Goal: Information Seeking & Learning: Learn about a topic

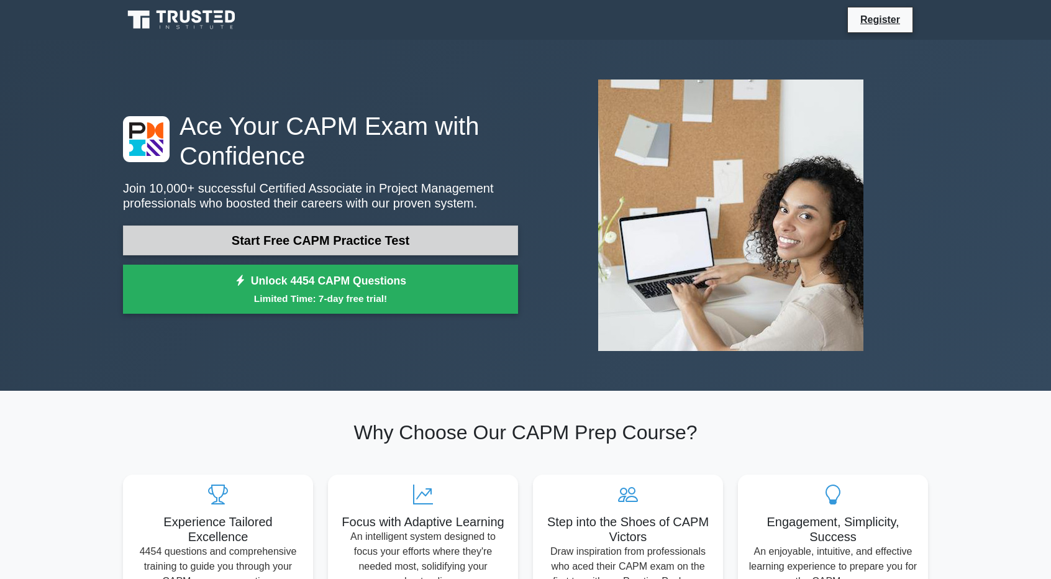
click at [378, 248] on link "Start Free CAPM Practice Test" at bounding box center [320, 241] width 395 height 30
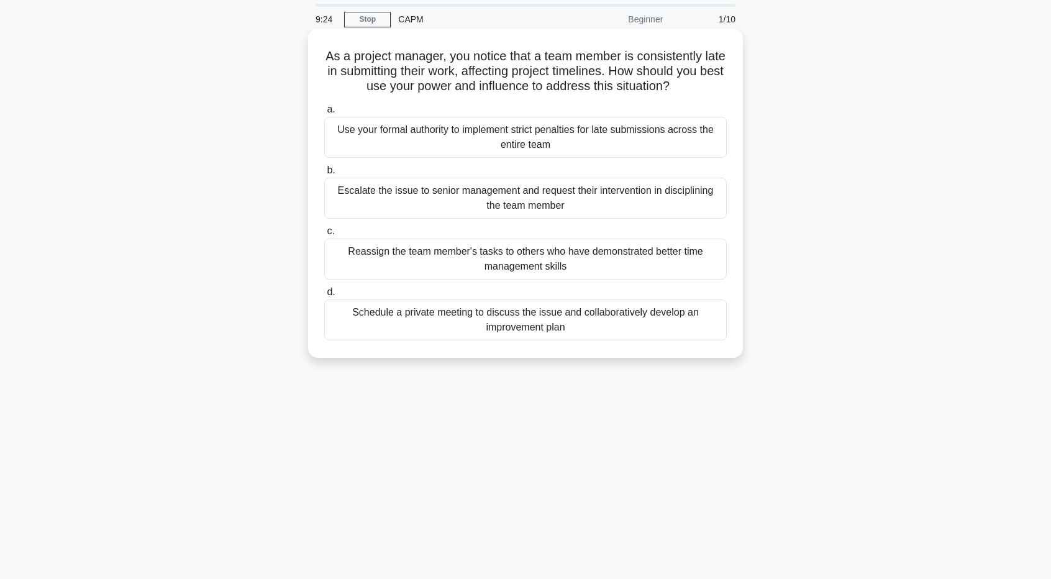
scroll to position [46, 0]
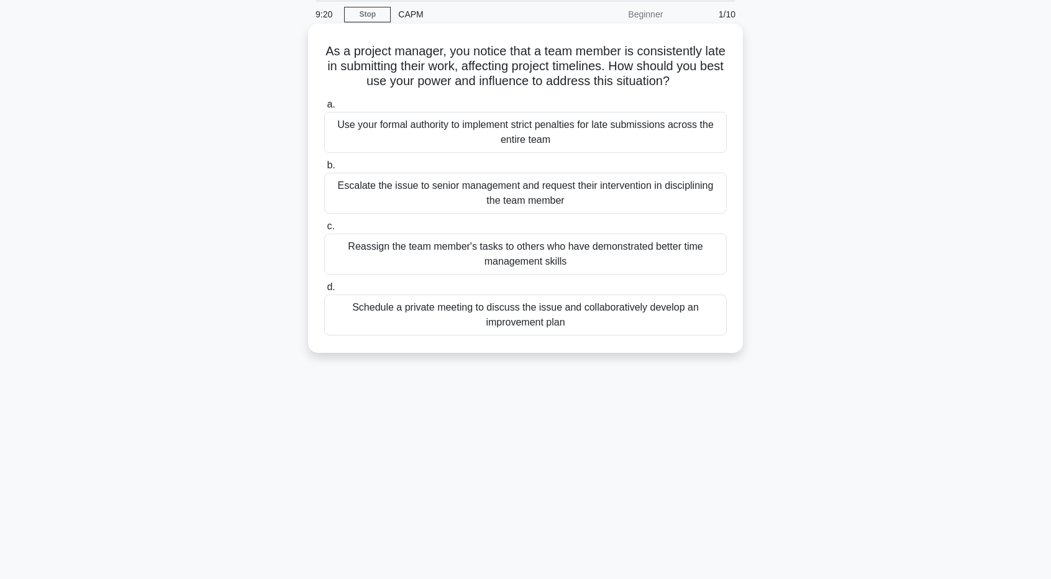
click at [532, 316] on div "Schedule a private meeting to discuss the issue and collaboratively develop an …" at bounding box center [525, 314] width 403 height 41
click at [324, 291] on input "d. Schedule a private meeting to discuss the issue and collaboratively develop …" at bounding box center [324, 287] width 0 height 8
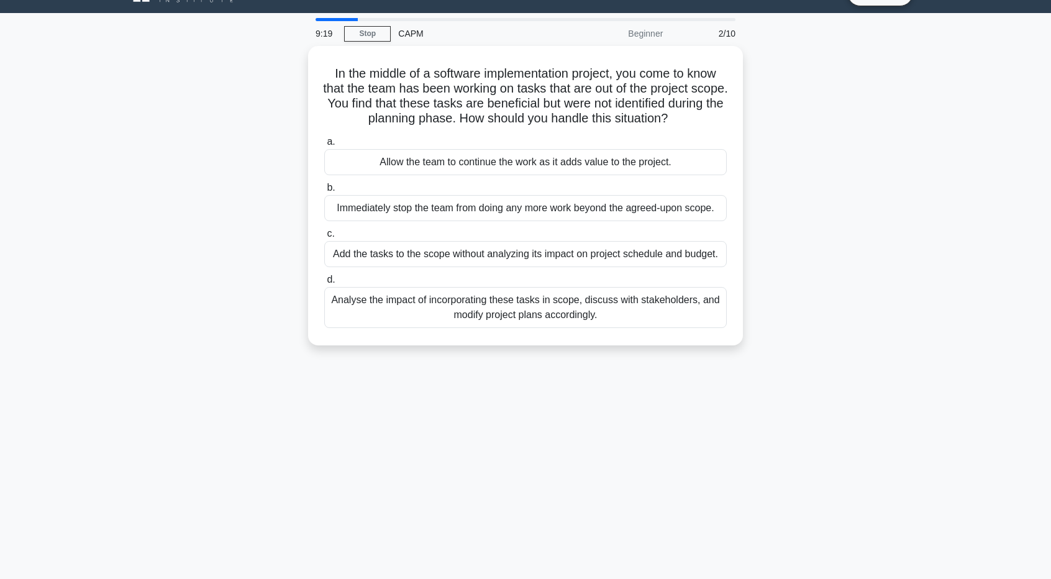
scroll to position [0, 0]
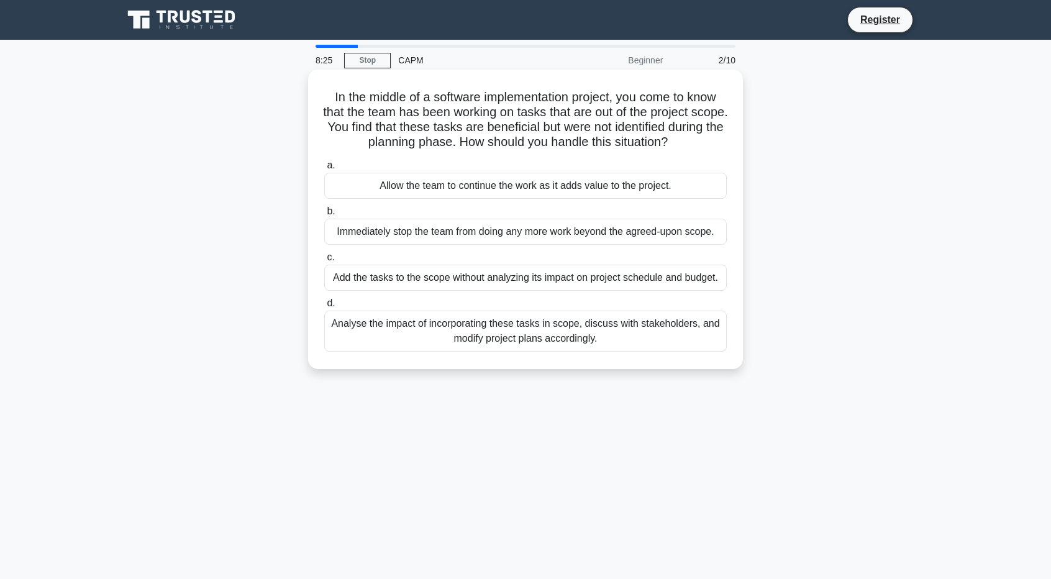
click at [528, 324] on div "Analyse the impact of incorporating these tasks in scope, discuss with stakehol…" at bounding box center [525, 331] width 403 height 41
click at [324, 308] on input "d. Analyse the impact of incorporating these tasks in scope, discuss with stake…" at bounding box center [324, 303] width 0 height 8
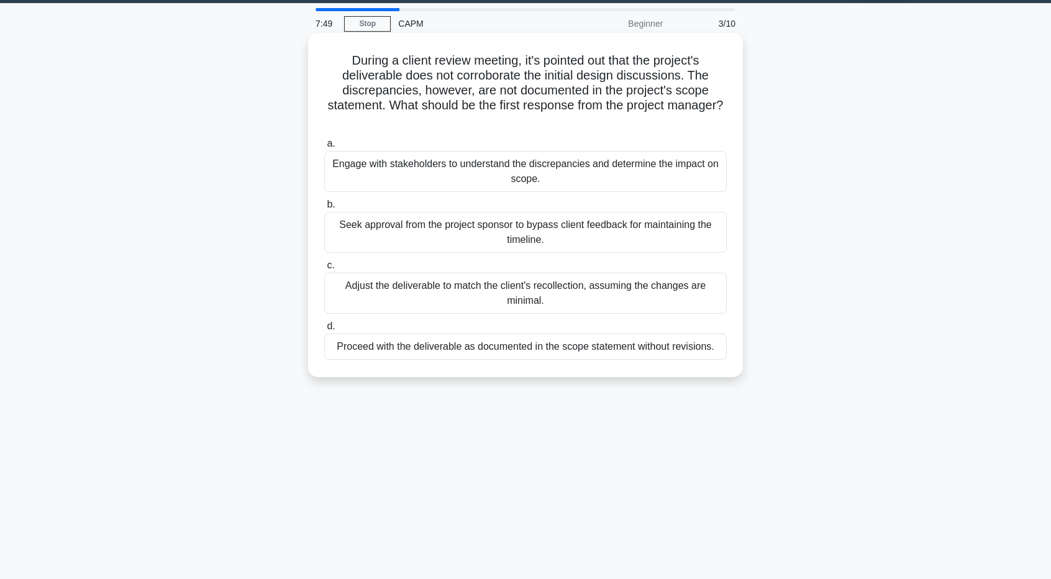
scroll to position [39, 0]
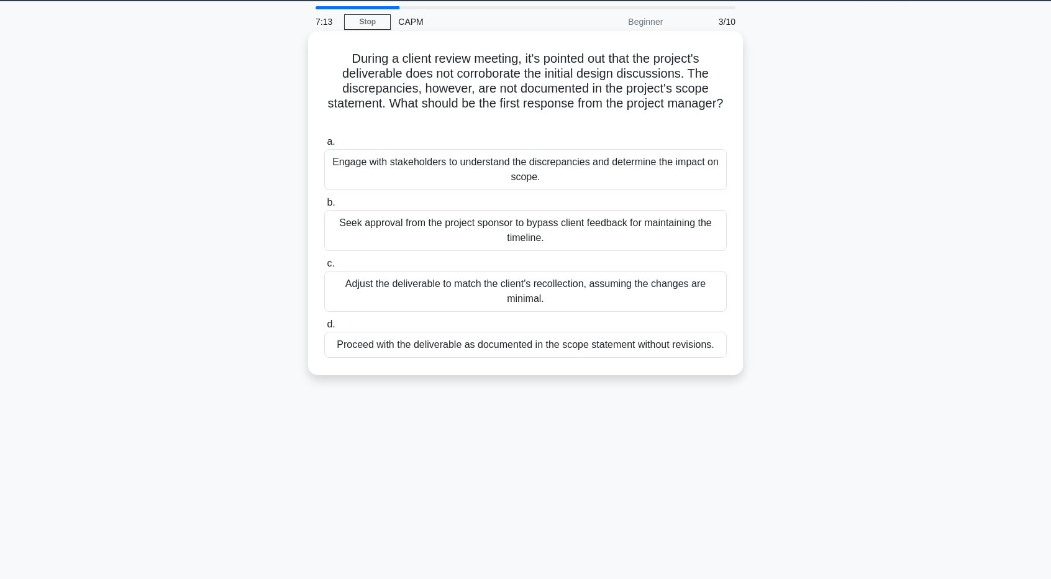
click at [432, 167] on div "Engage with stakeholders to understand the discrepancies and determine the impa…" at bounding box center [525, 169] width 403 height 41
click at [324, 146] on input "a. Engage with stakeholders to understand the discrepancies and determine the i…" at bounding box center [324, 142] width 0 height 8
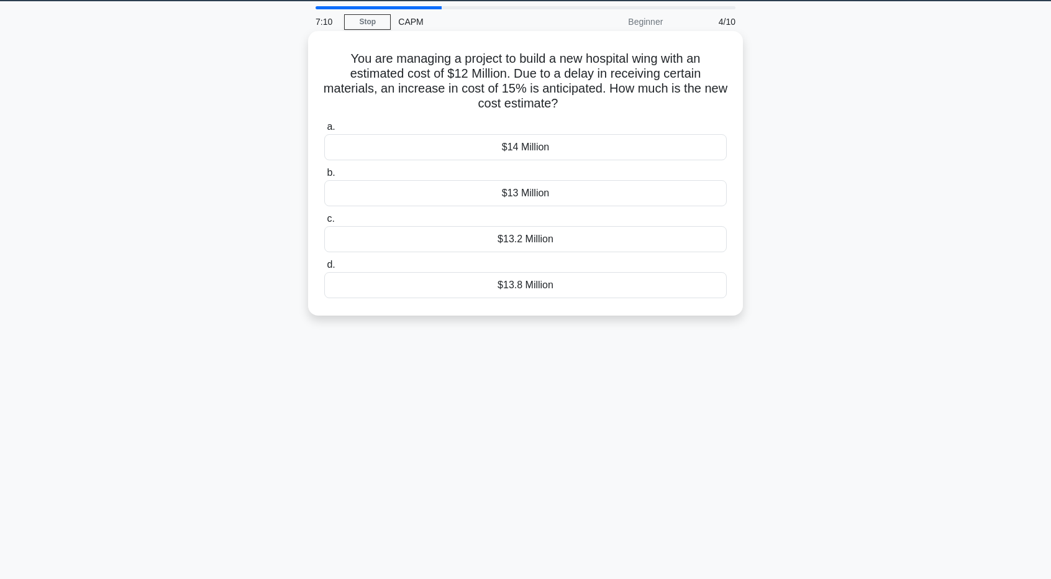
scroll to position [0, 0]
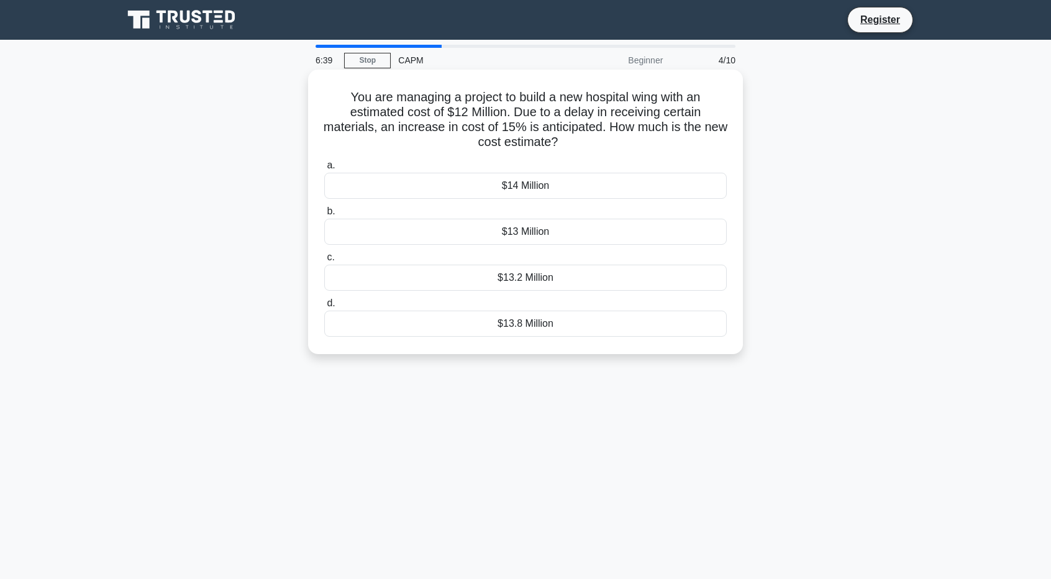
click at [522, 279] on div "$13.2 Million" at bounding box center [525, 278] width 403 height 26
click at [324, 262] on input "c. $13.2 Million" at bounding box center [324, 257] width 0 height 8
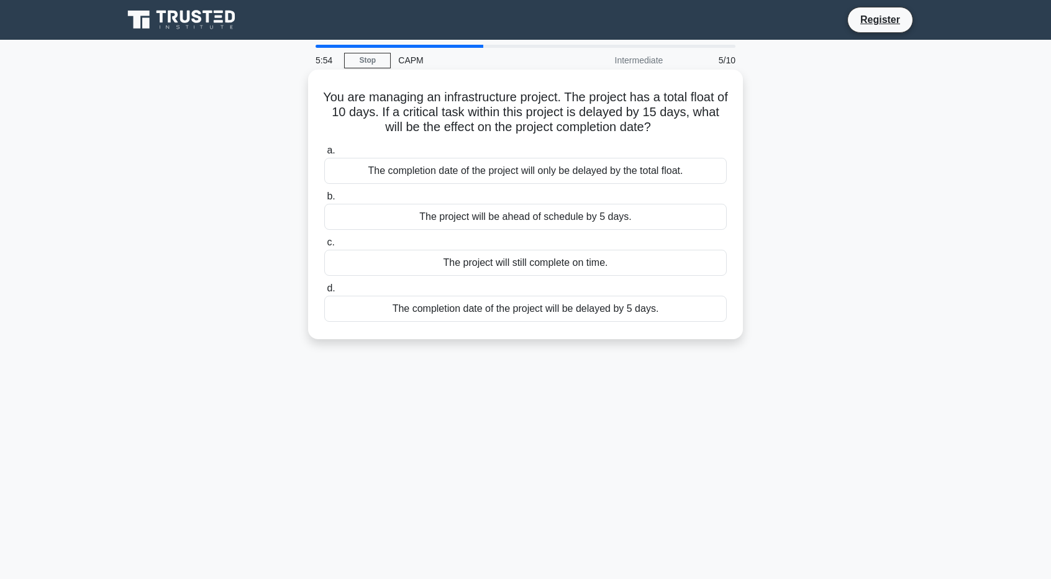
click at [554, 309] on div "The completion date of the project will be delayed by 5 days." at bounding box center [525, 309] width 403 height 26
click at [324, 293] on input "d. The completion date of the project will be delayed by 5 days." at bounding box center [324, 289] width 0 height 8
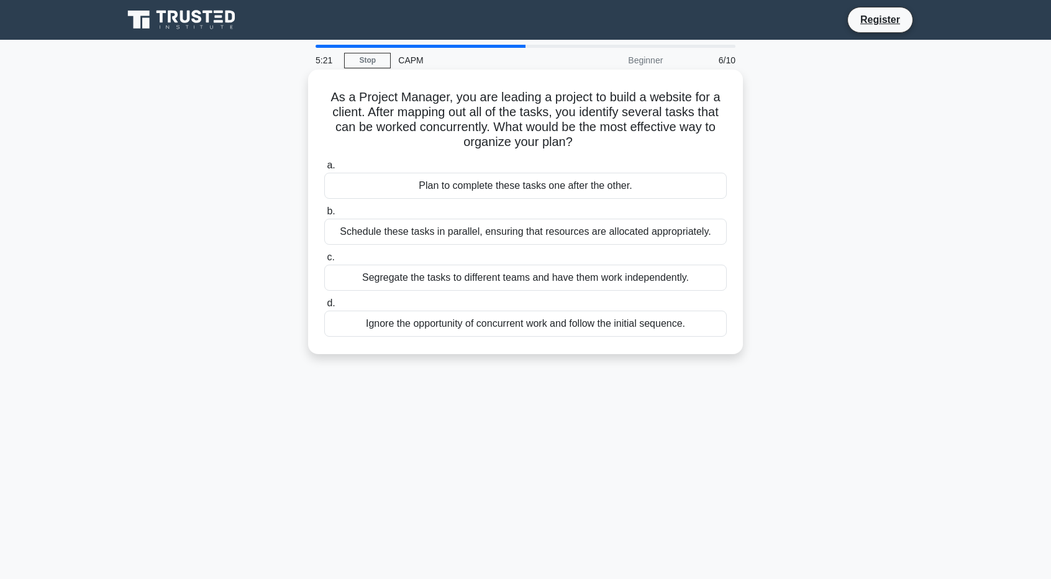
click at [506, 230] on div "Schedule these tasks in parallel, ensuring that resources are allocated appropr…" at bounding box center [525, 232] width 403 height 26
click at [324, 216] on input "b. Schedule these tasks in parallel, ensuring that resources are allocated appr…" at bounding box center [324, 211] width 0 height 8
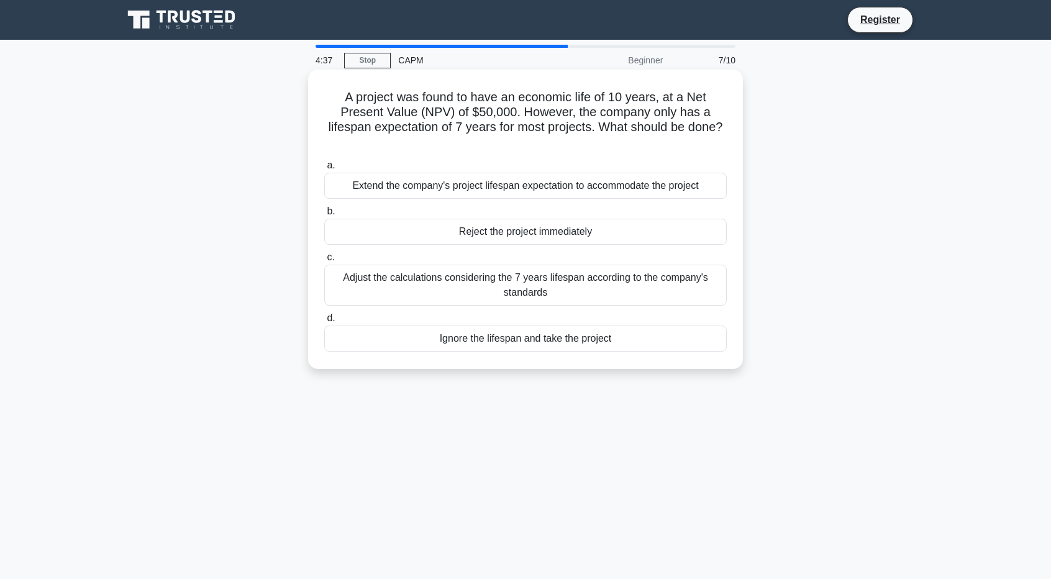
click at [560, 281] on div "Adjust the calculations considering the 7 years lifespan according to the compa…" at bounding box center [525, 285] width 403 height 41
click at [324, 262] on input "c. Adjust the calculations considering the 7 years lifespan according to the co…" at bounding box center [324, 257] width 0 height 8
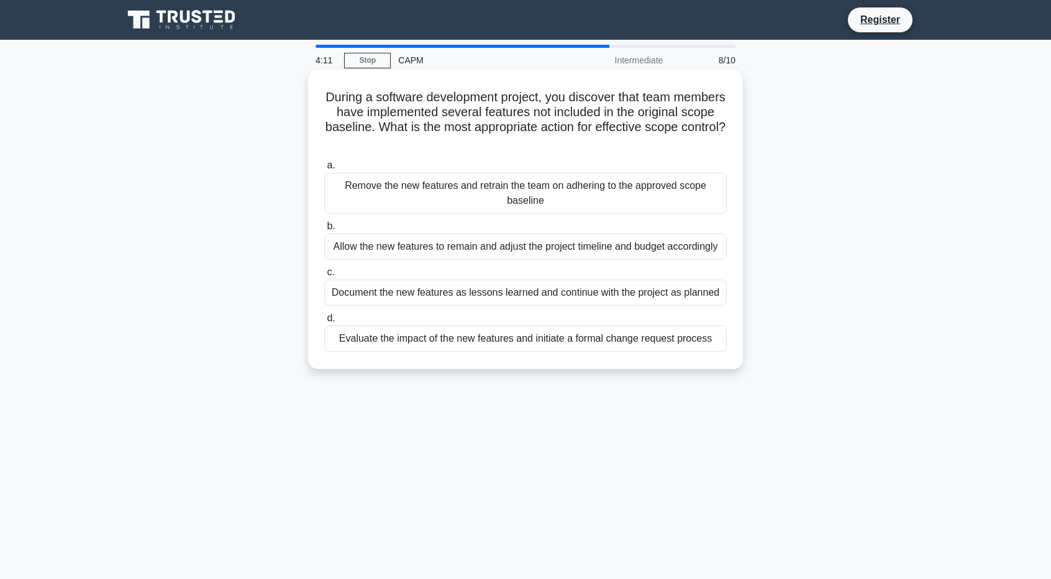
click at [483, 344] on div "Evaluate the impact of the new features and initiate a formal change request pr…" at bounding box center [525, 339] width 403 height 26
click at [324, 322] on input "d. Evaluate the impact of the new features and initiate a formal change request…" at bounding box center [324, 318] width 0 height 8
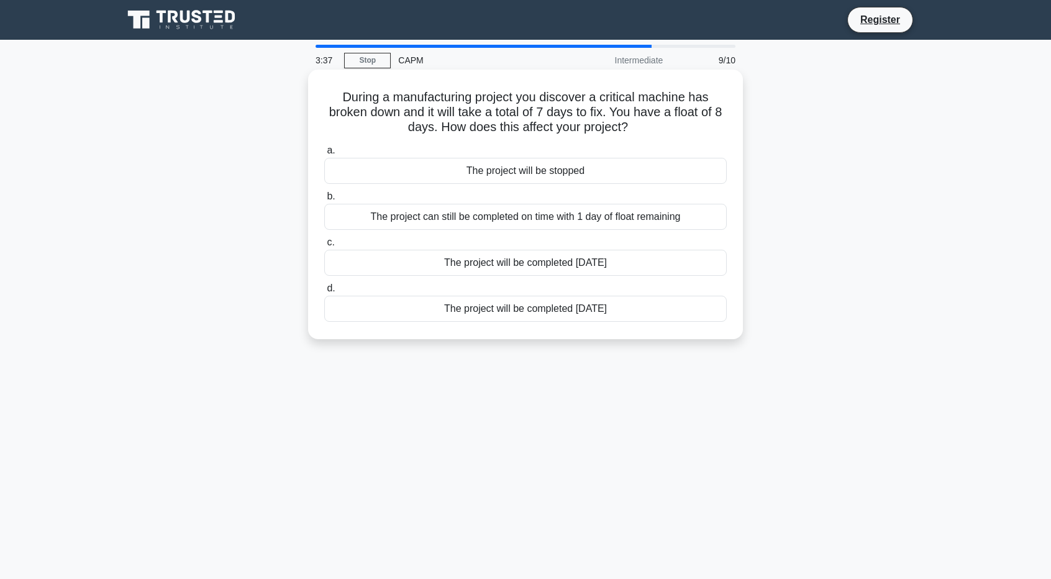
click at [512, 312] on div "The project will be completed 7 days later" at bounding box center [525, 309] width 403 height 26
click at [324, 293] on input "d. The project will be completed 7 days later" at bounding box center [324, 289] width 0 height 8
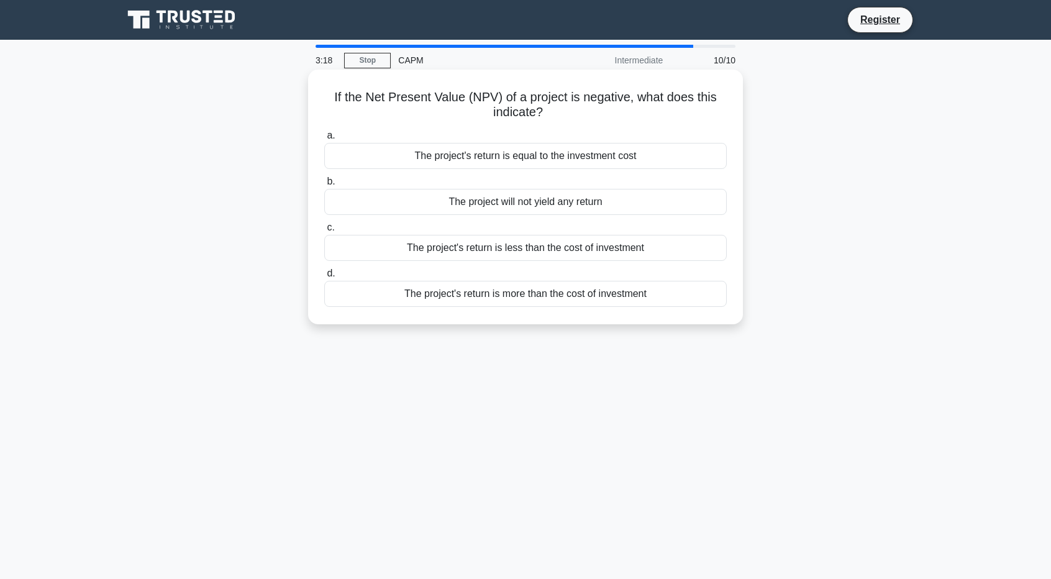
click at [529, 291] on div "The project's return is more than the cost of investment" at bounding box center [525, 294] width 403 height 26
click at [324, 278] on input "d. The project's return is more than the cost of investment" at bounding box center [324, 274] width 0 height 8
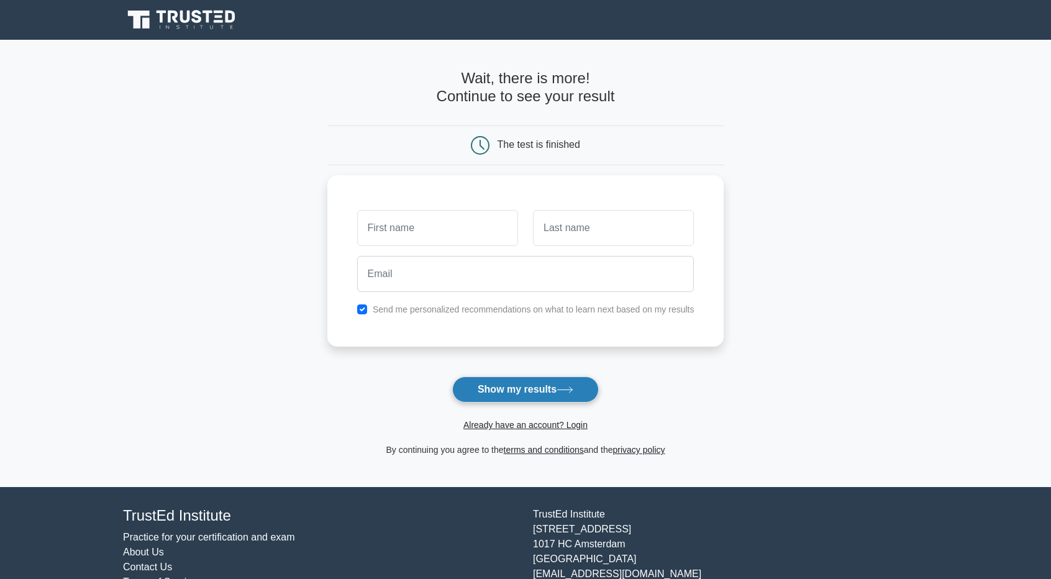
click at [549, 384] on button "Show my results" at bounding box center [525, 389] width 147 height 26
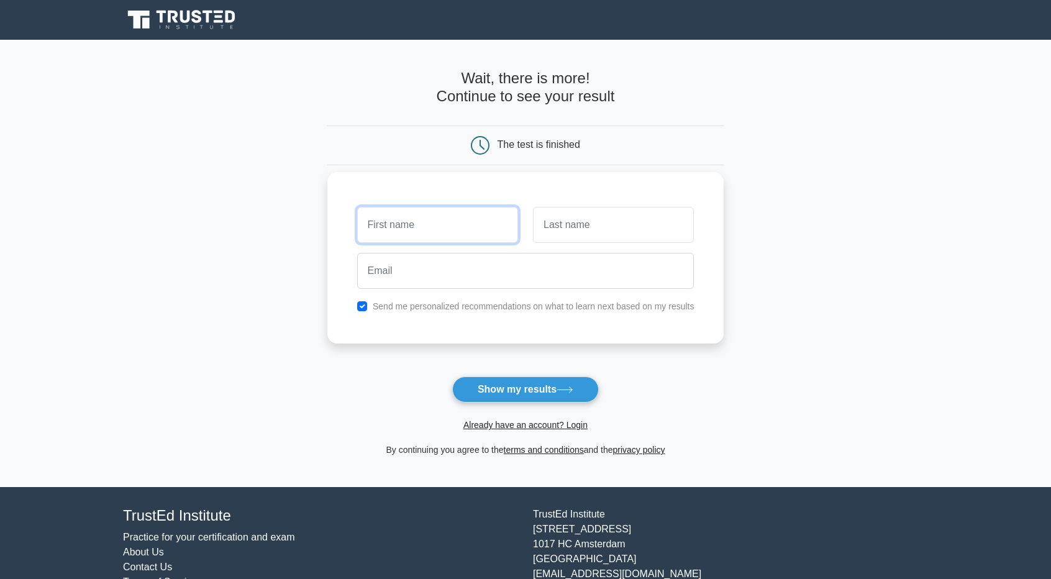
type input "h"
type input "Hasan"
click at [585, 221] on input "text" at bounding box center [613, 225] width 161 height 36
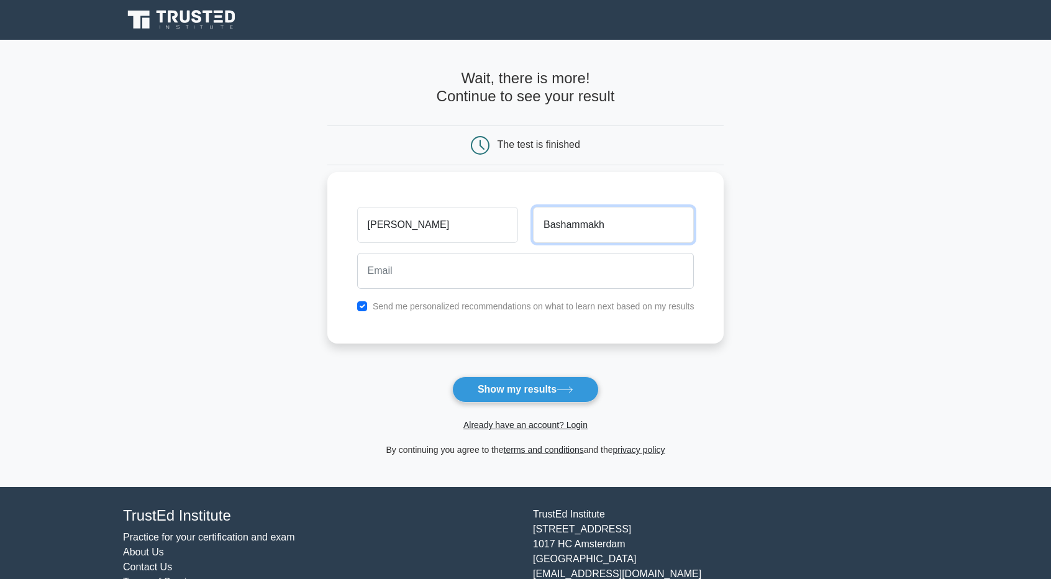
type input "Bashammakh"
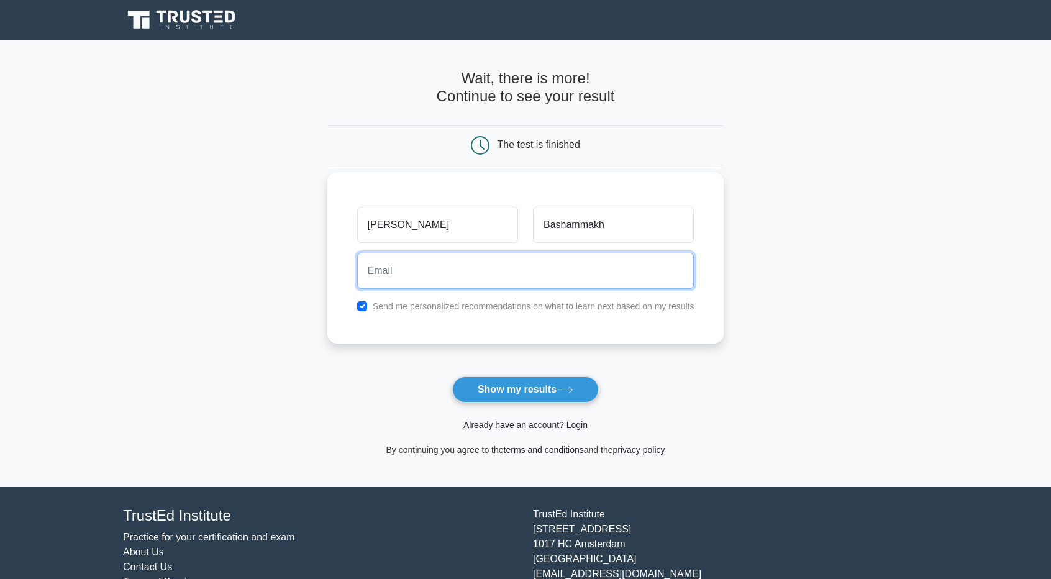
click at [531, 265] on input "email" at bounding box center [525, 271] width 337 height 36
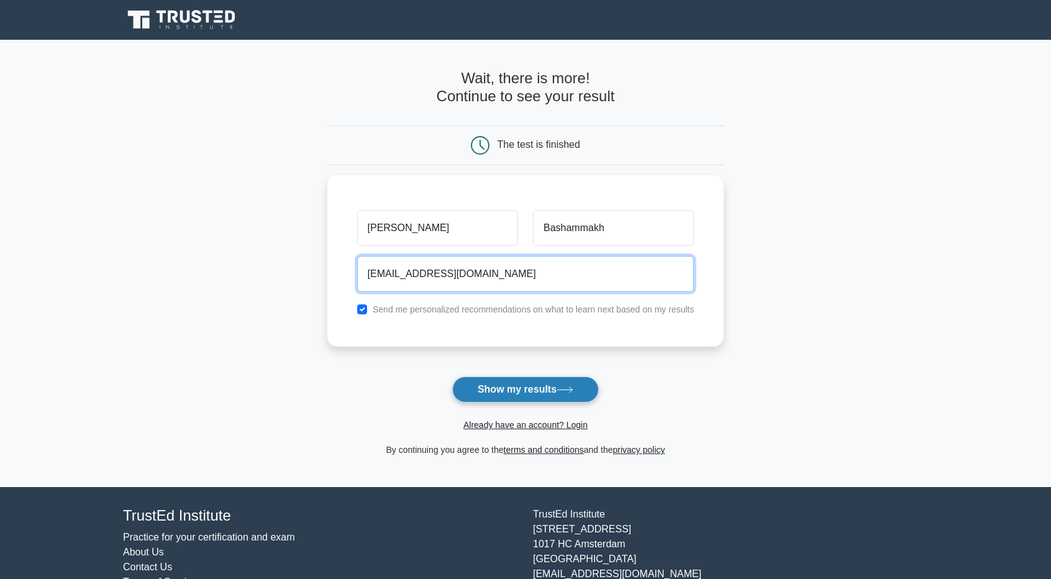
type input "hasanmbash@hotmail.com"
click at [507, 380] on button "Show my results" at bounding box center [525, 389] width 147 height 26
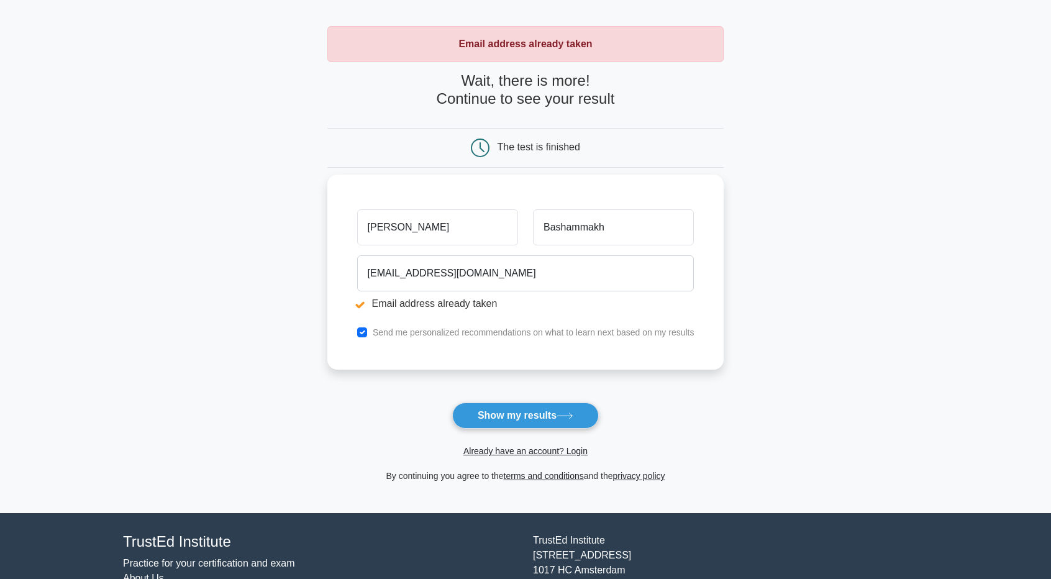
scroll to position [45, 0]
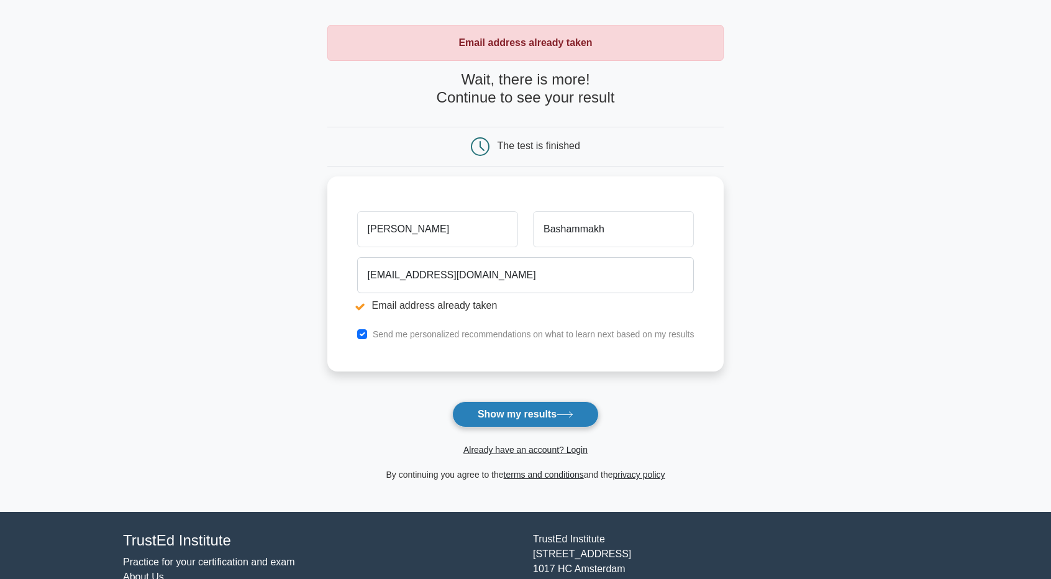
click at [553, 415] on button "Show my results" at bounding box center [525, 414] width 147 height 26
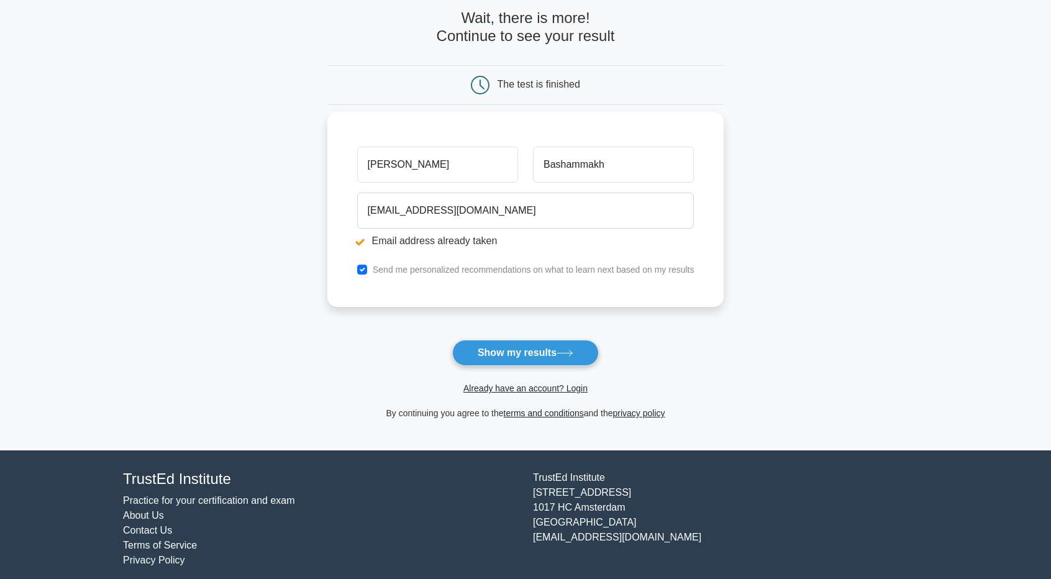
scroll to position [113, 0]
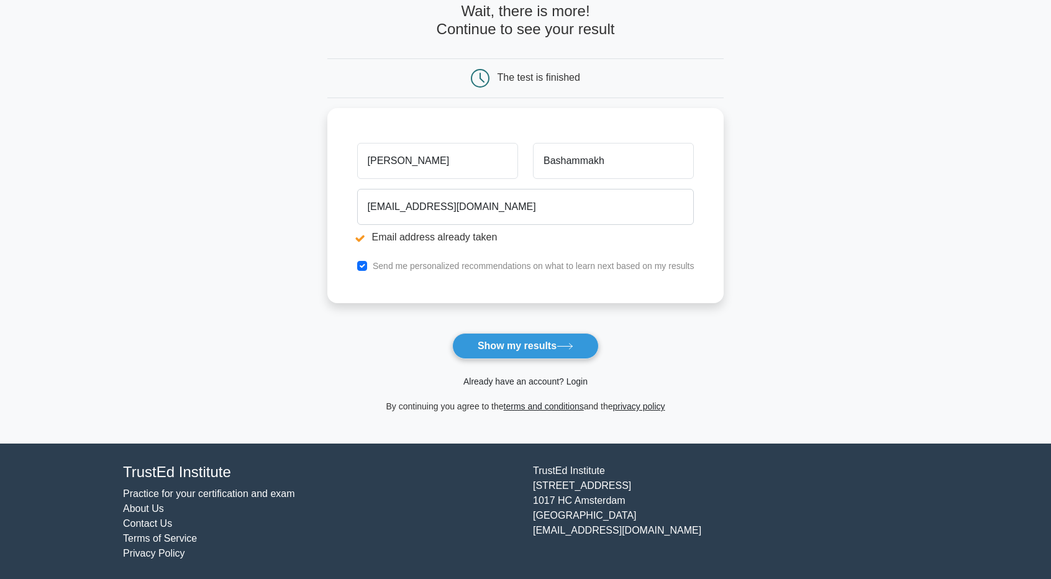
click at [517, 381] on link "Already have an account? Login" at bounding box center [525, 381] width 124 height 10
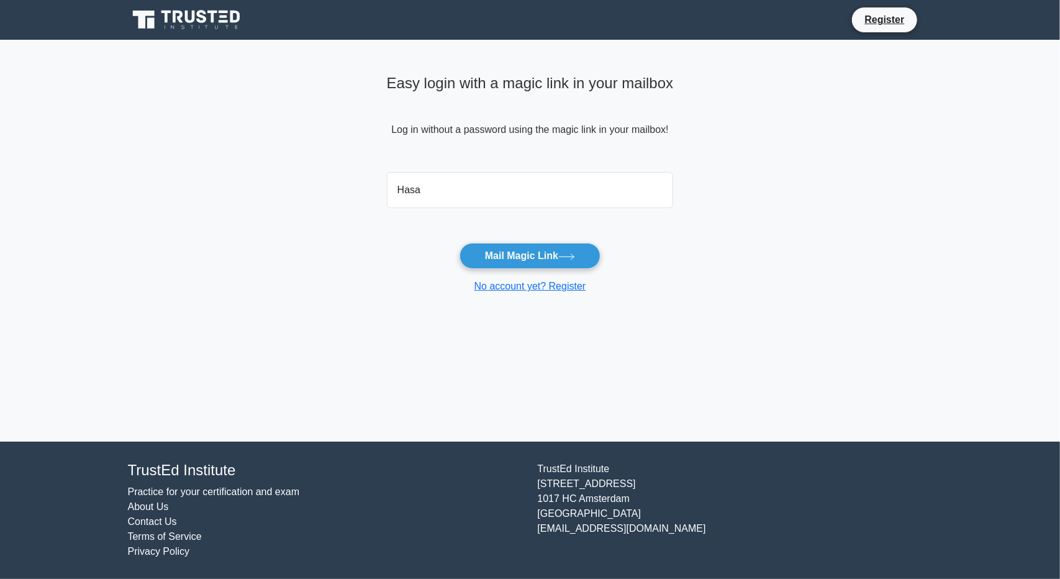
type input "[EMAIL_ADDRESS][DOMAIN_NAME]"
click at [542, 250] on button "Mail Magic Link" at bounding box center [530, 256] width 141 height 26
